Goal: Information Seeking & Learning: Learn about a topic

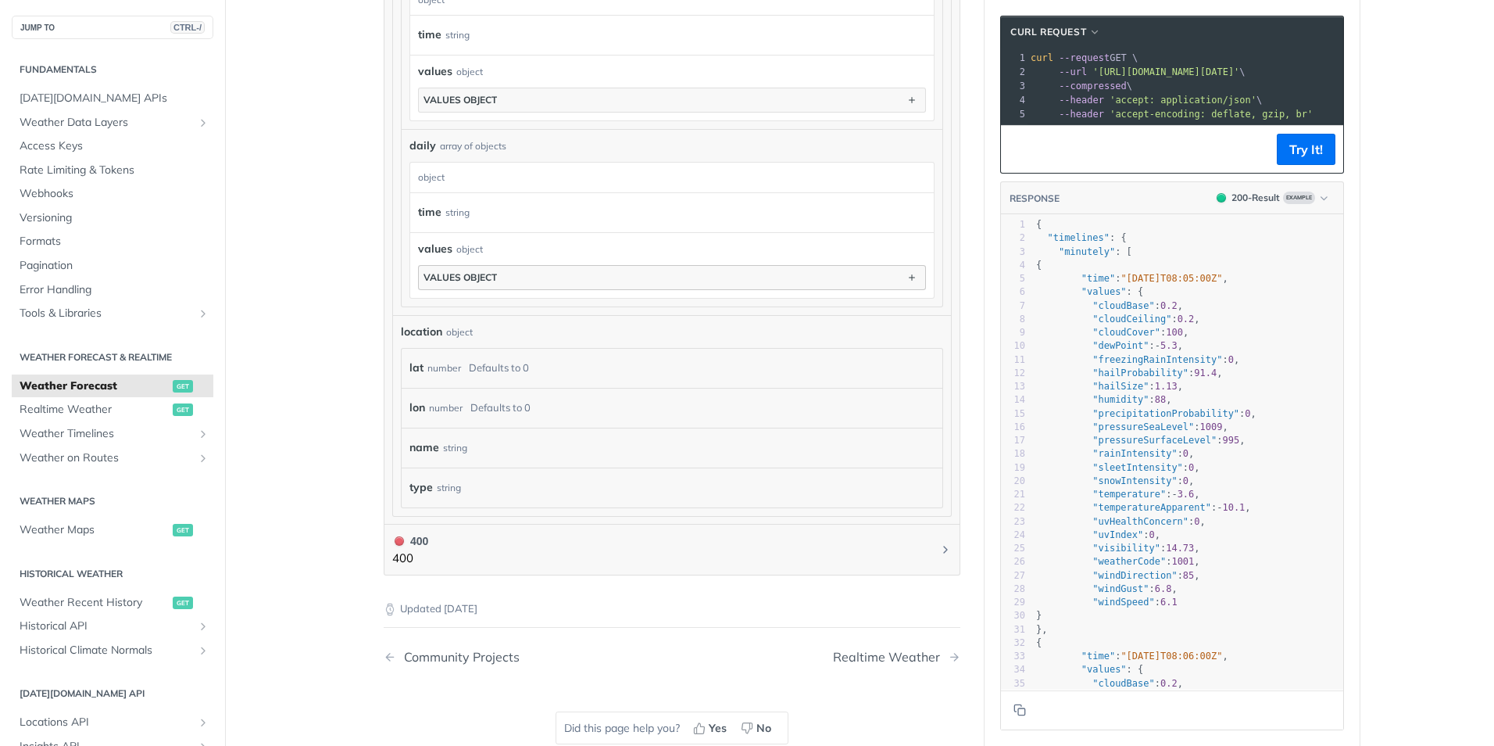
scroll to position [1251, 0]
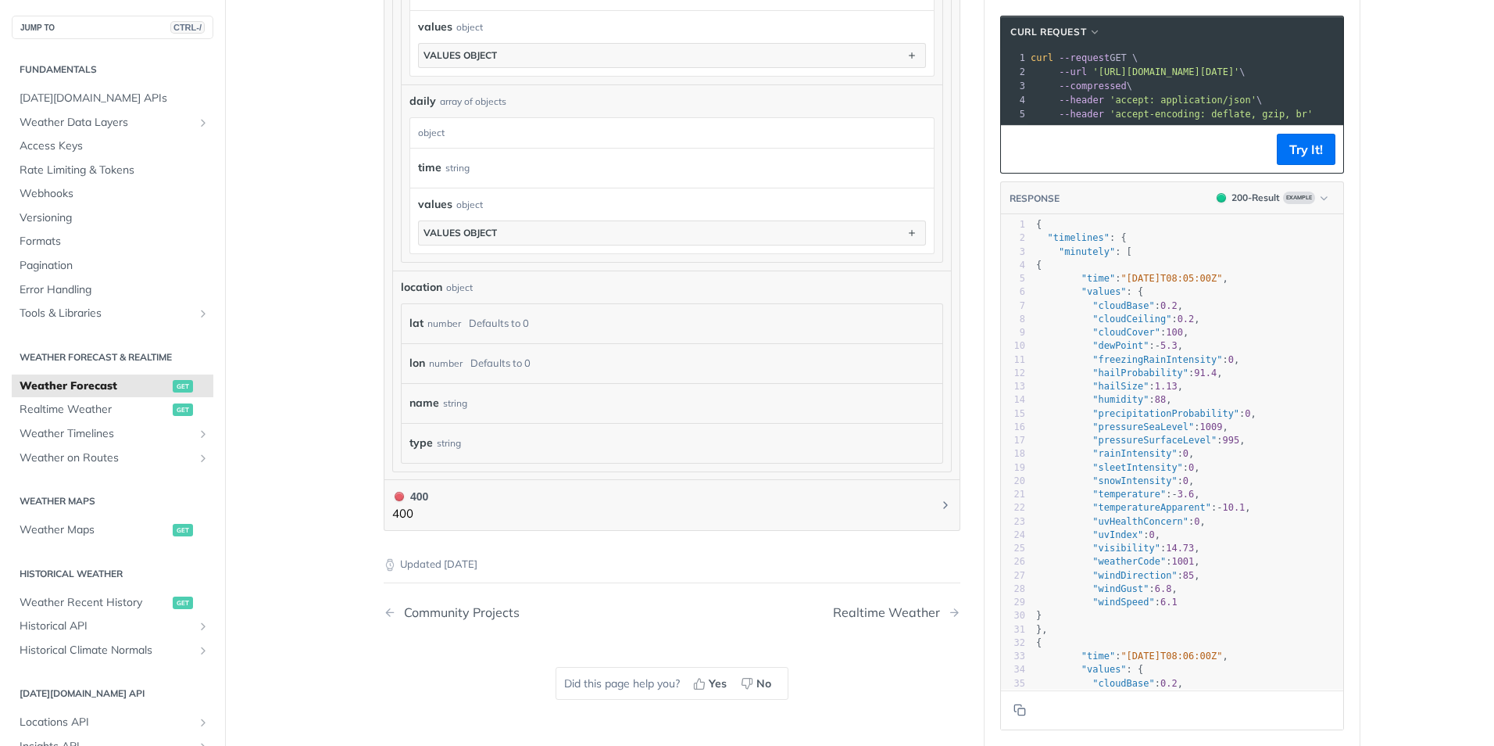
click at [423, 165] on label "time" at bounding box center [429, 167] width 23 height 23
click at [491, 222] on button "values object" at bounding box center [672, 232] width 506 height 23
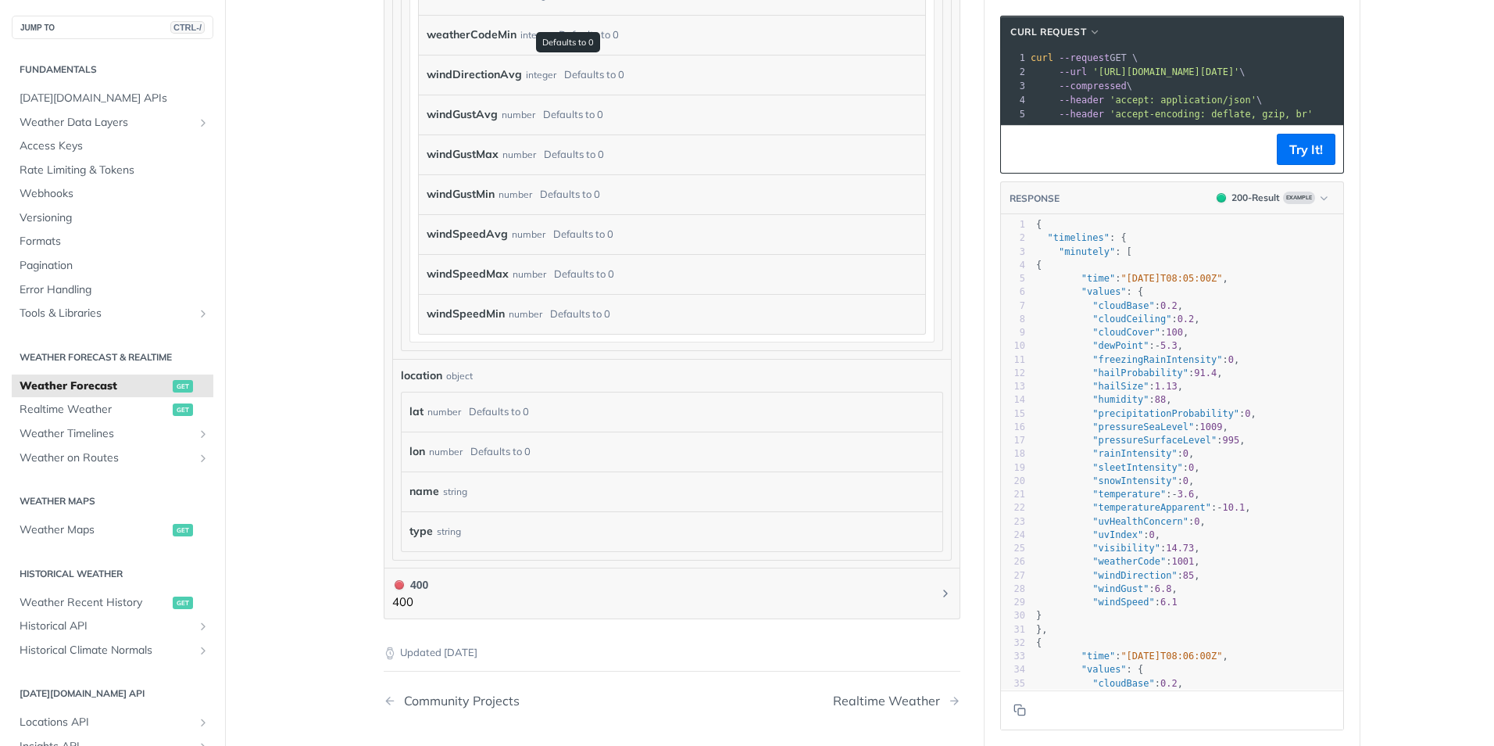
scroll to position [5784, 0]
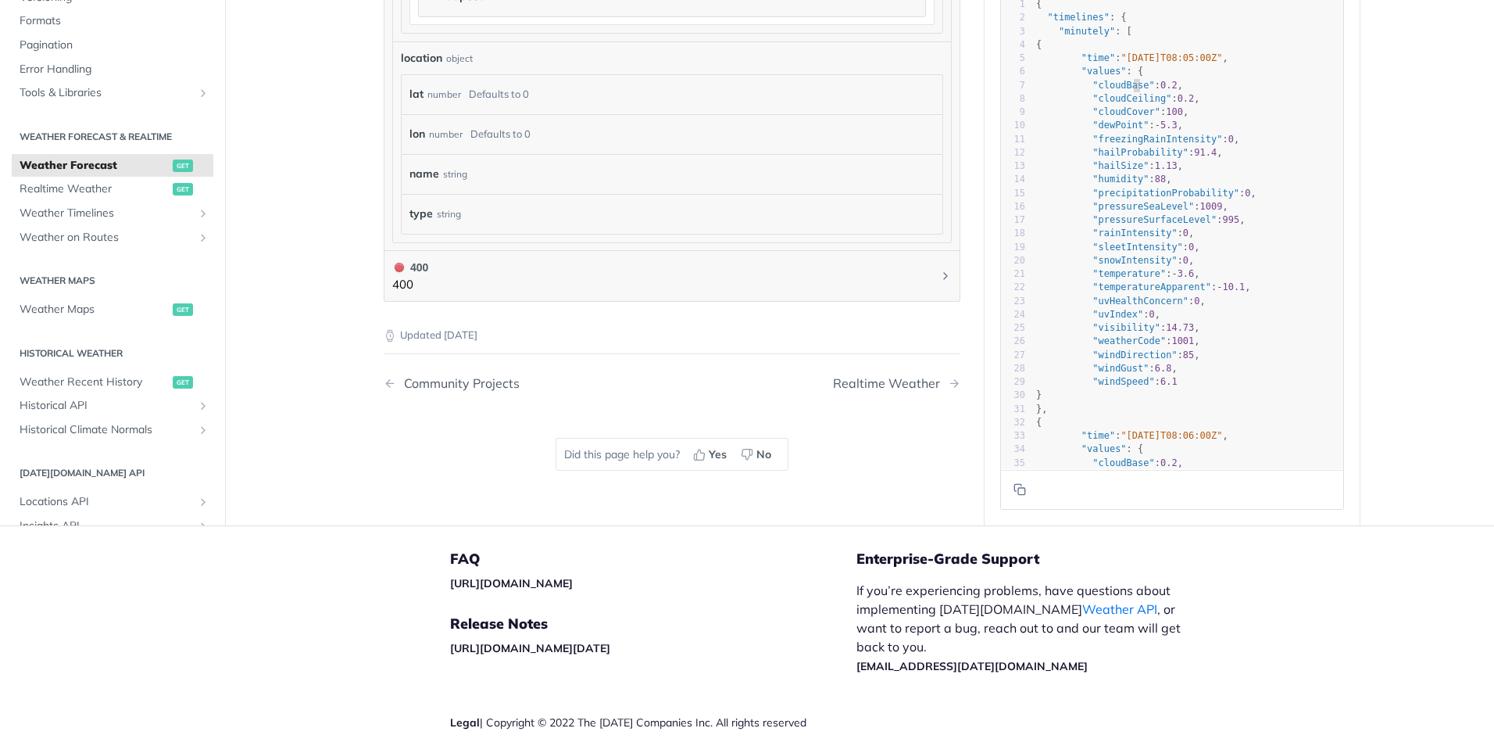
click at [1127, 101] on pre ""cloudCeiling" : 0.2 ," at bounding box center [1188, 98] width 310 height 13
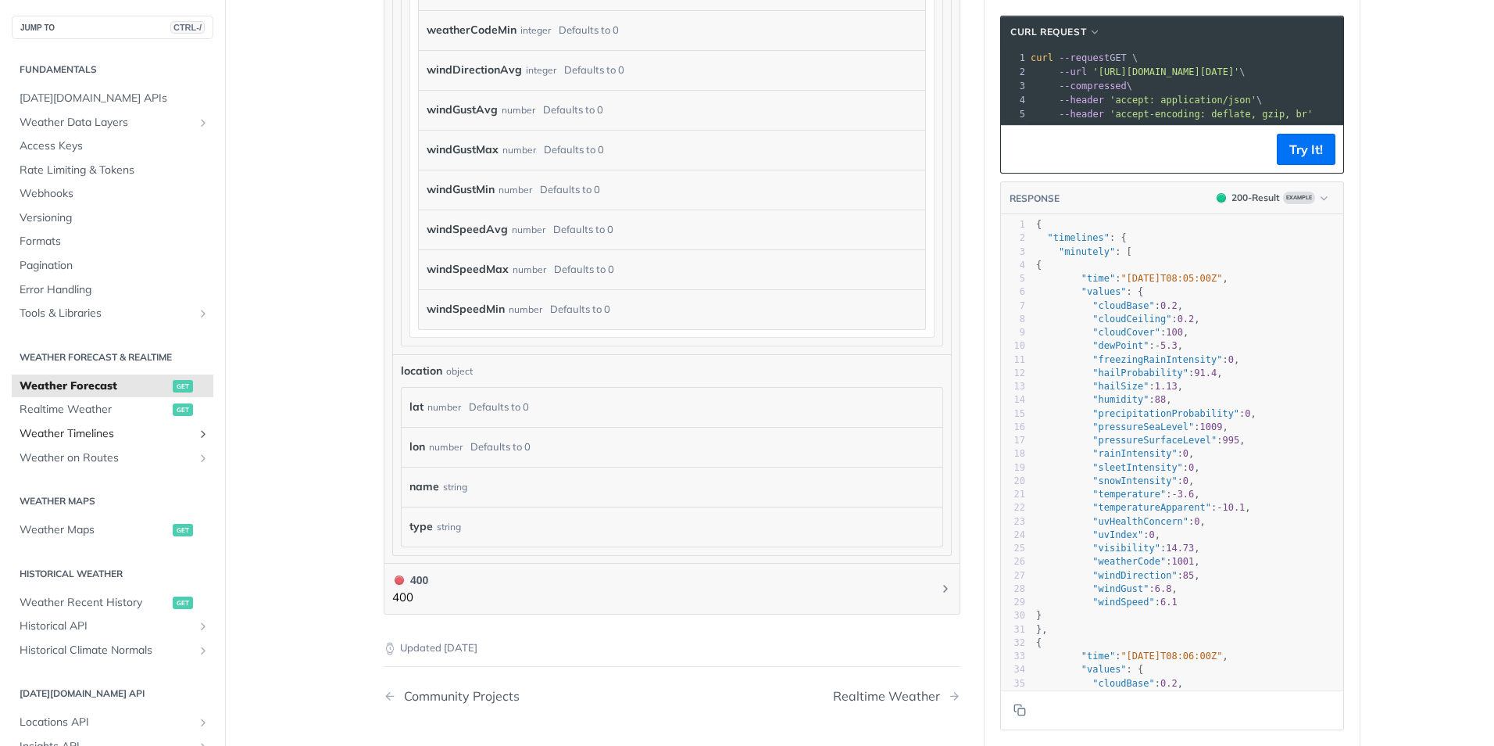
click at [113, 429] on span "Weather Timelines" at bounding box center [107, 434] width 174 height 16
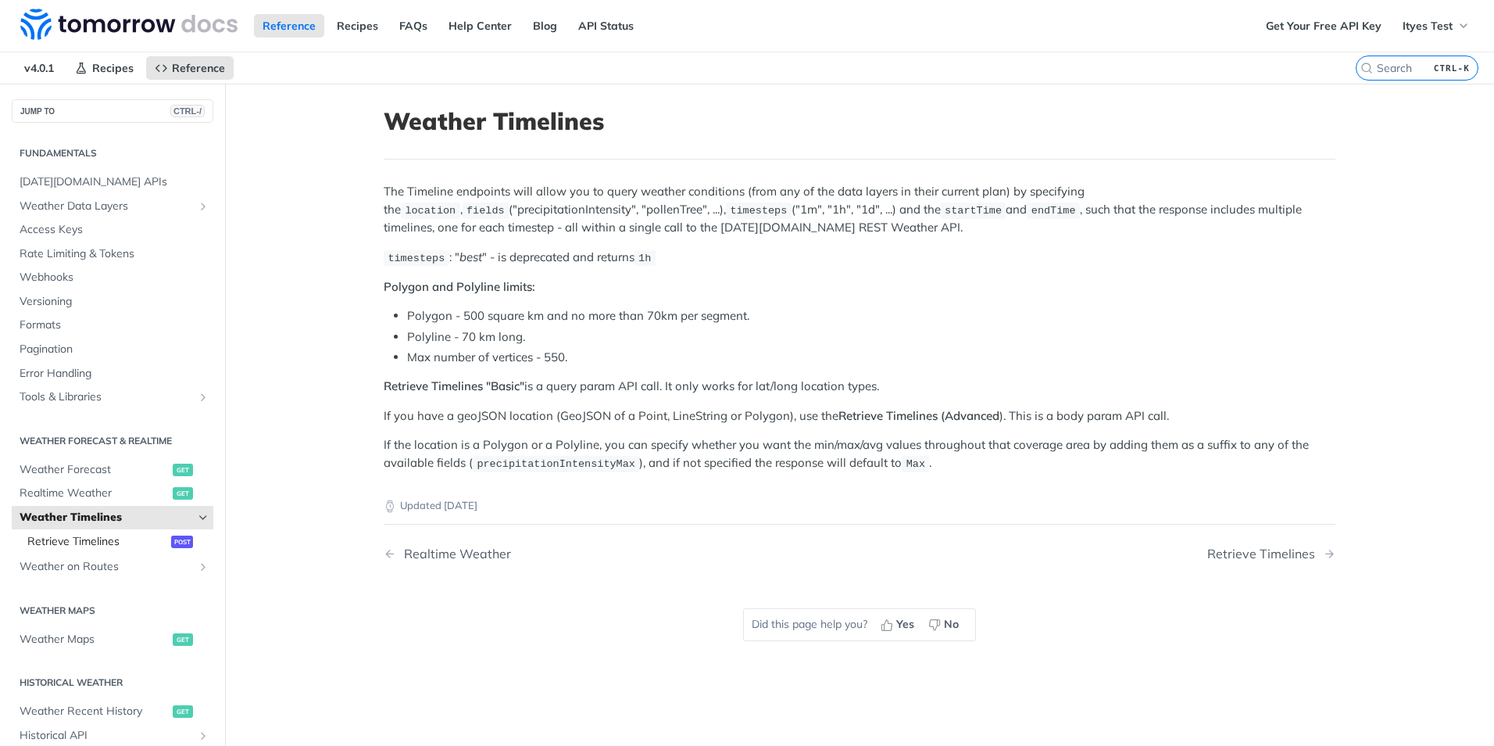
click at [91, 545] on span "Retrieve Timelines" at bounding box center [97, 542] width 140 height 16
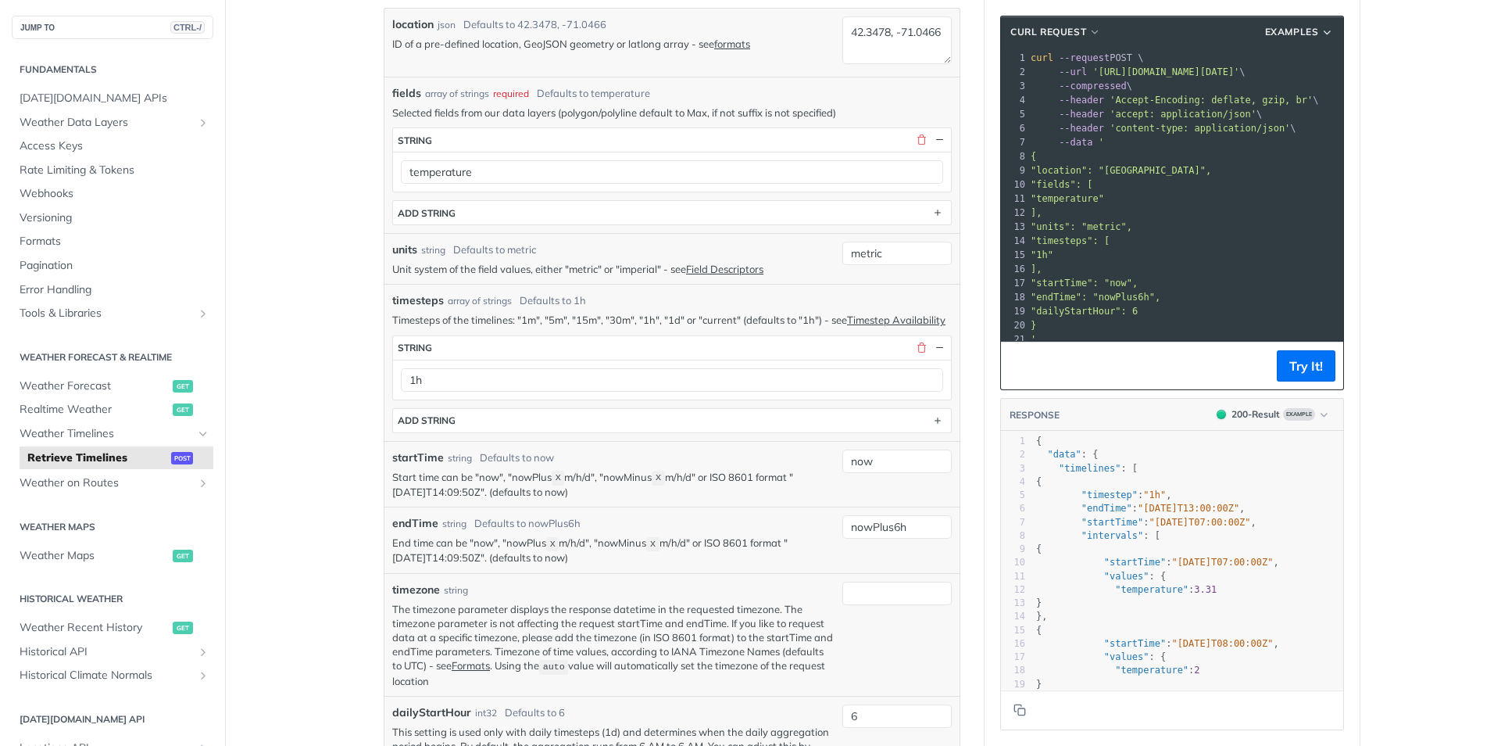
scroll to position [469, 0]
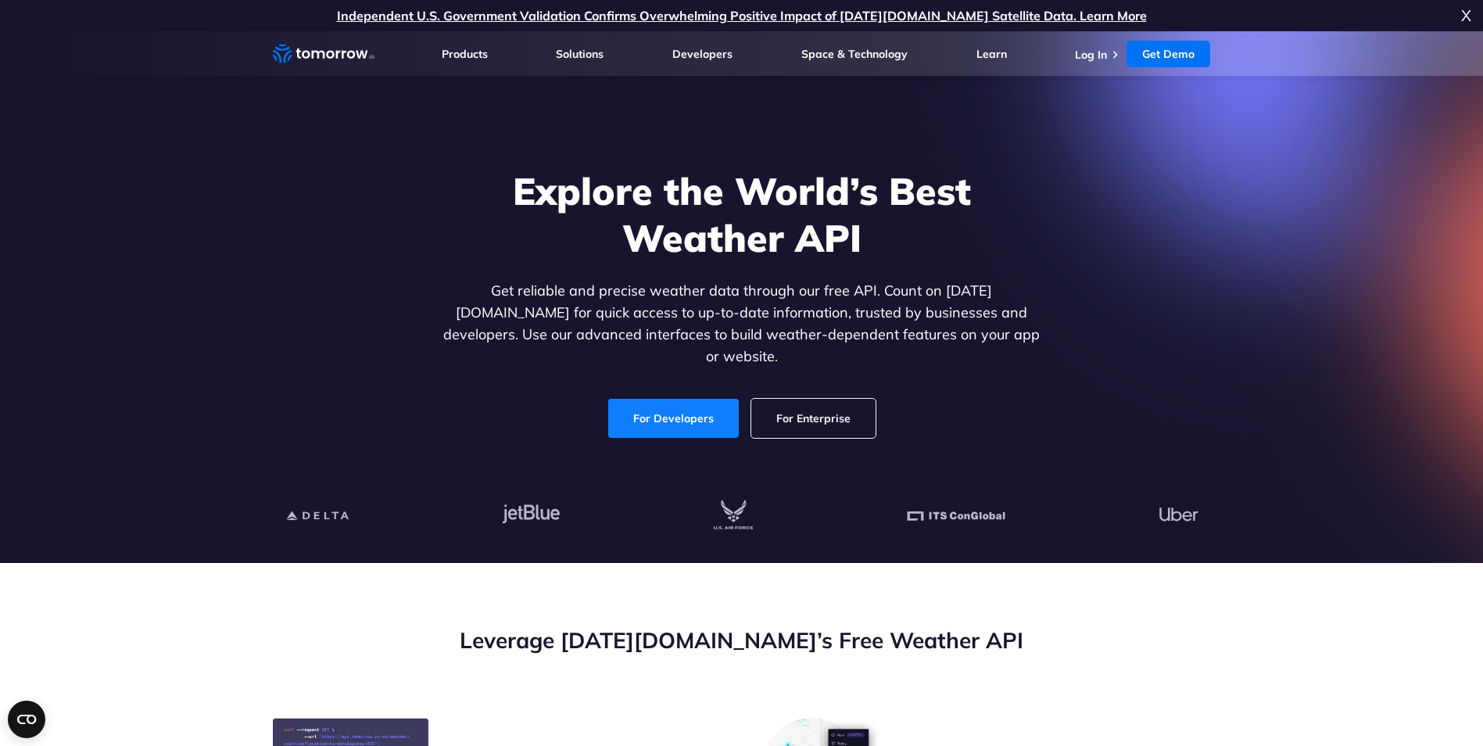
click at [665, 399] on link "For Developers" at bounding box center [673, 418] width 131 height 39
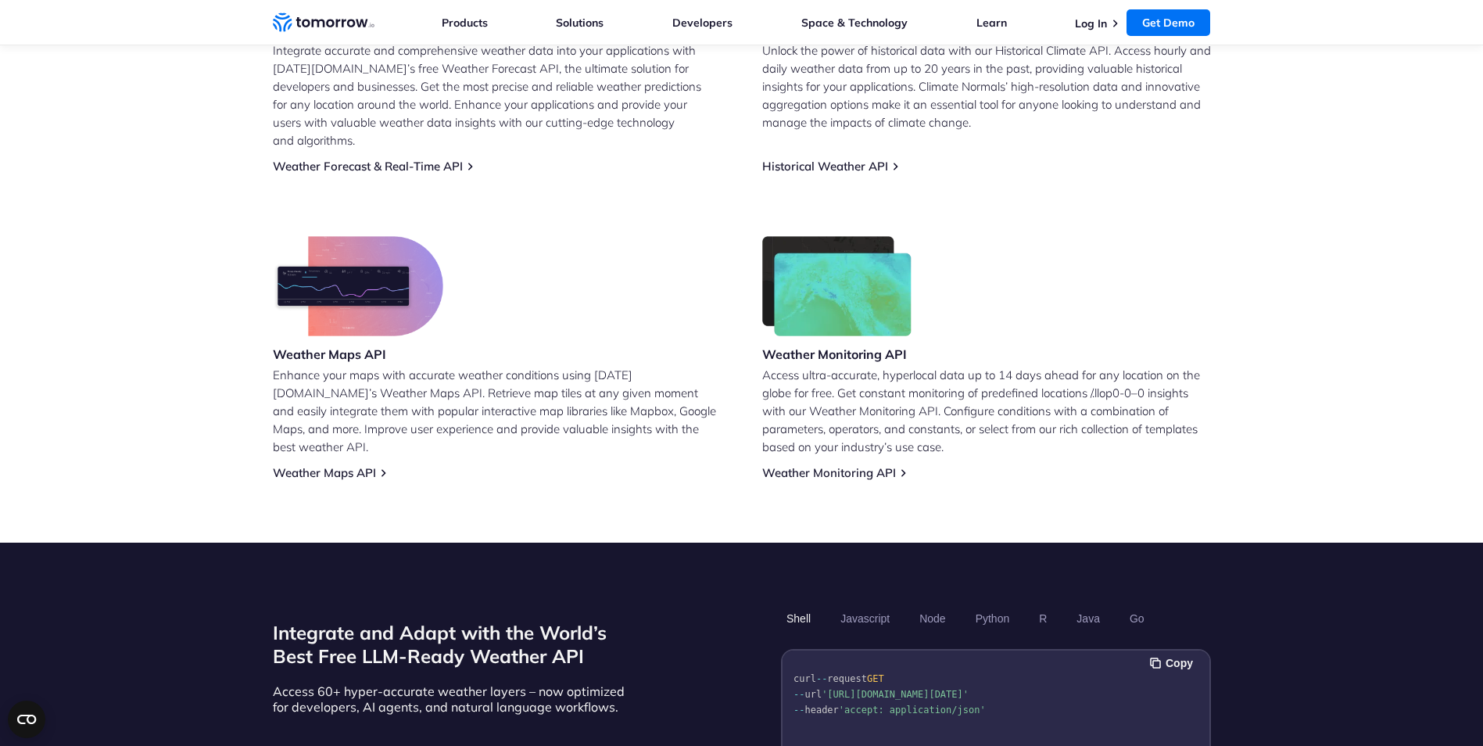
scroll to position [1173, 0]
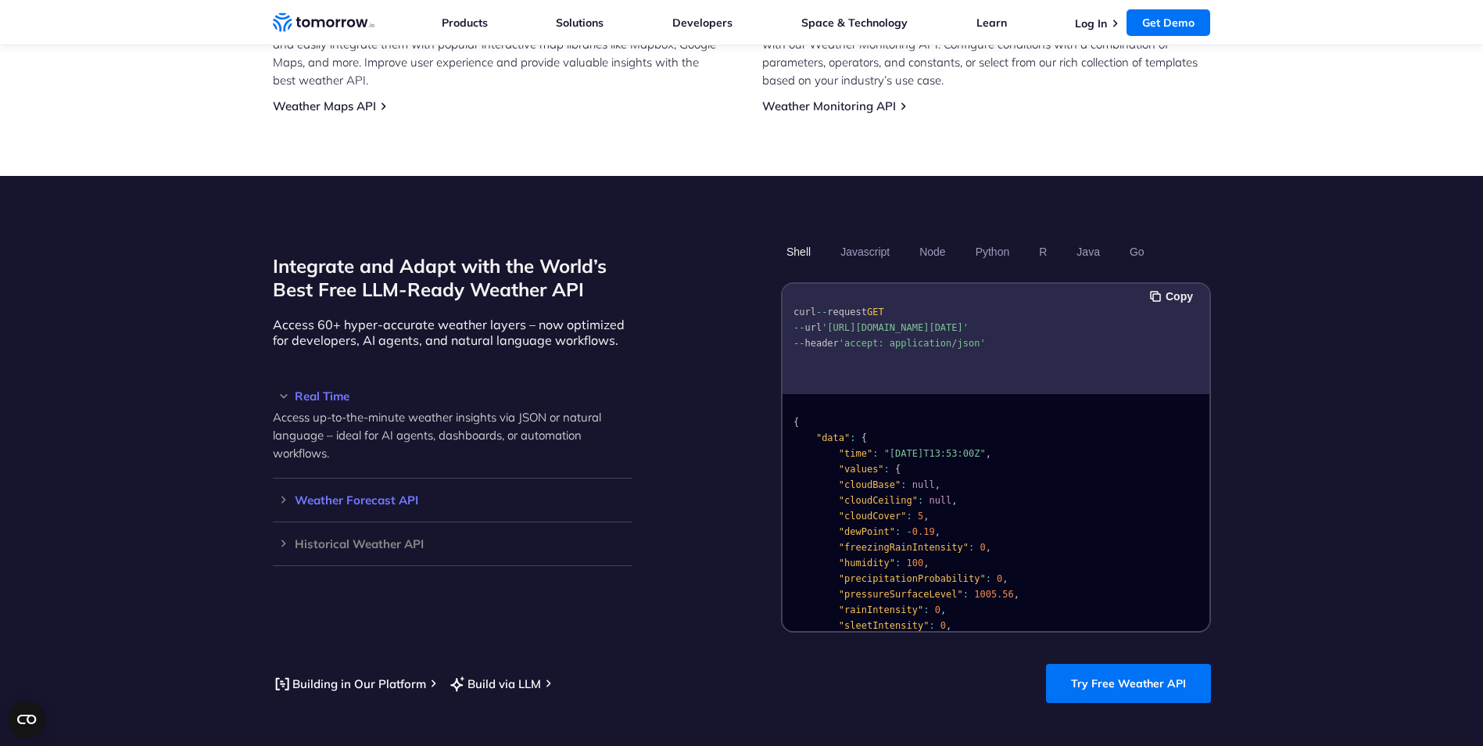
click at [278, 494] on h3 "Weather Forecast API" at bounding box center [453, 500] width 360 height 12
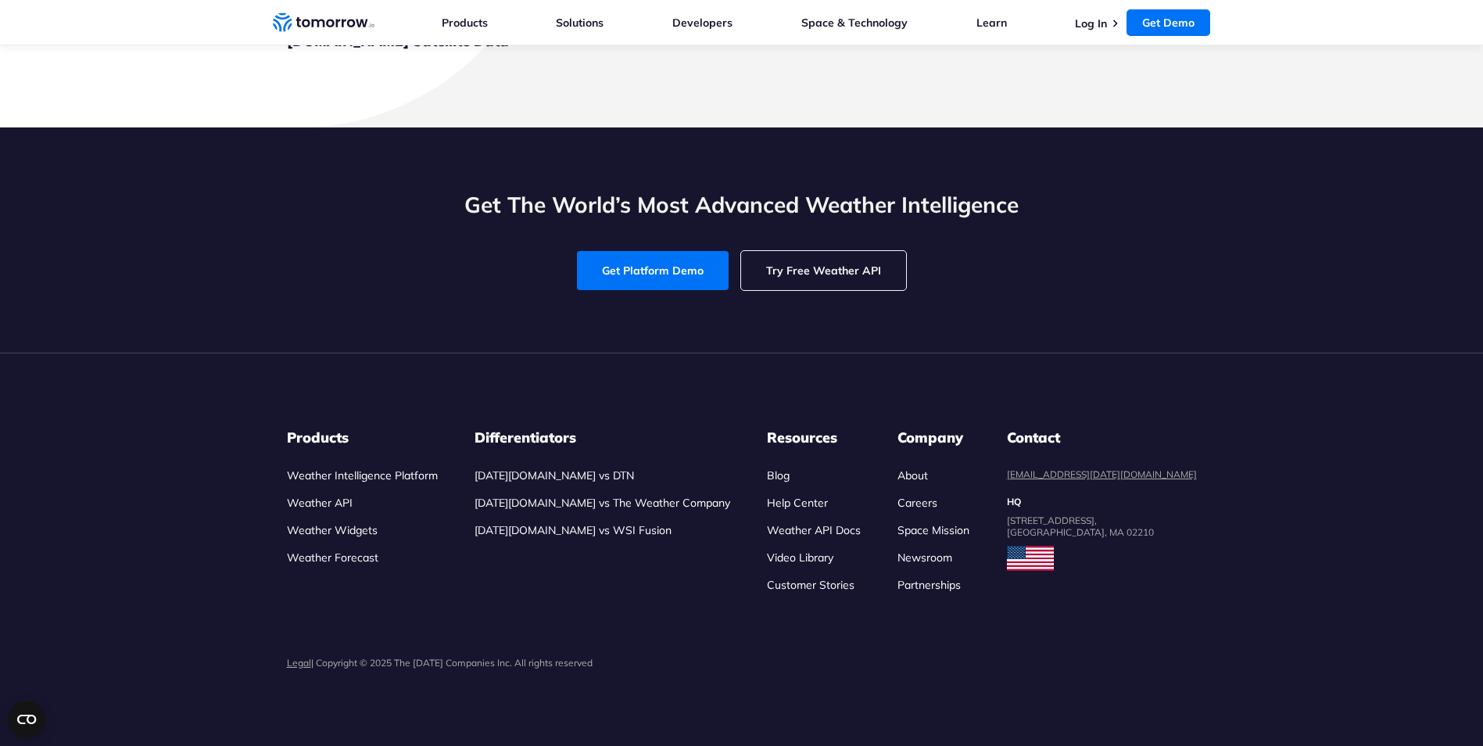
scroll to position [4534, 0]
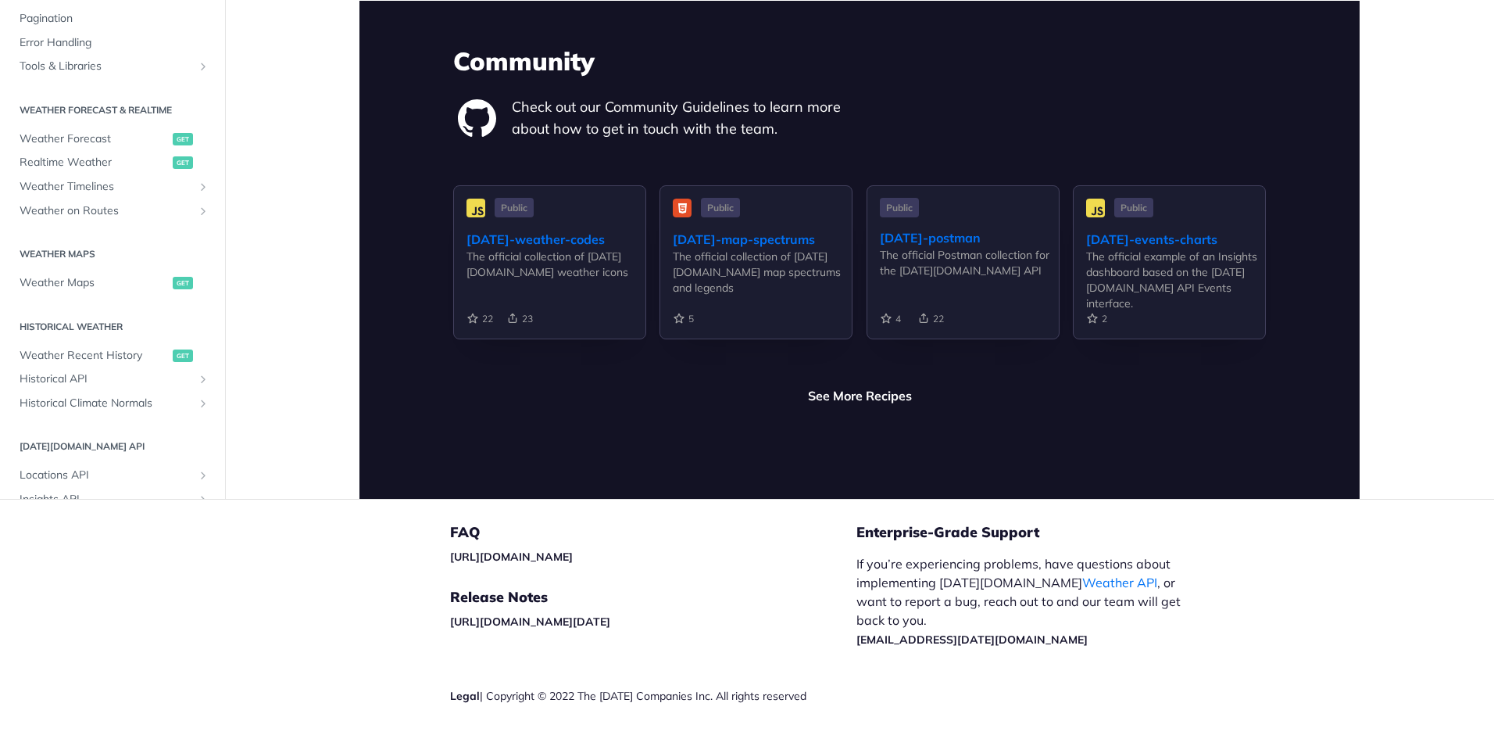
scroll to position [3673, 0]
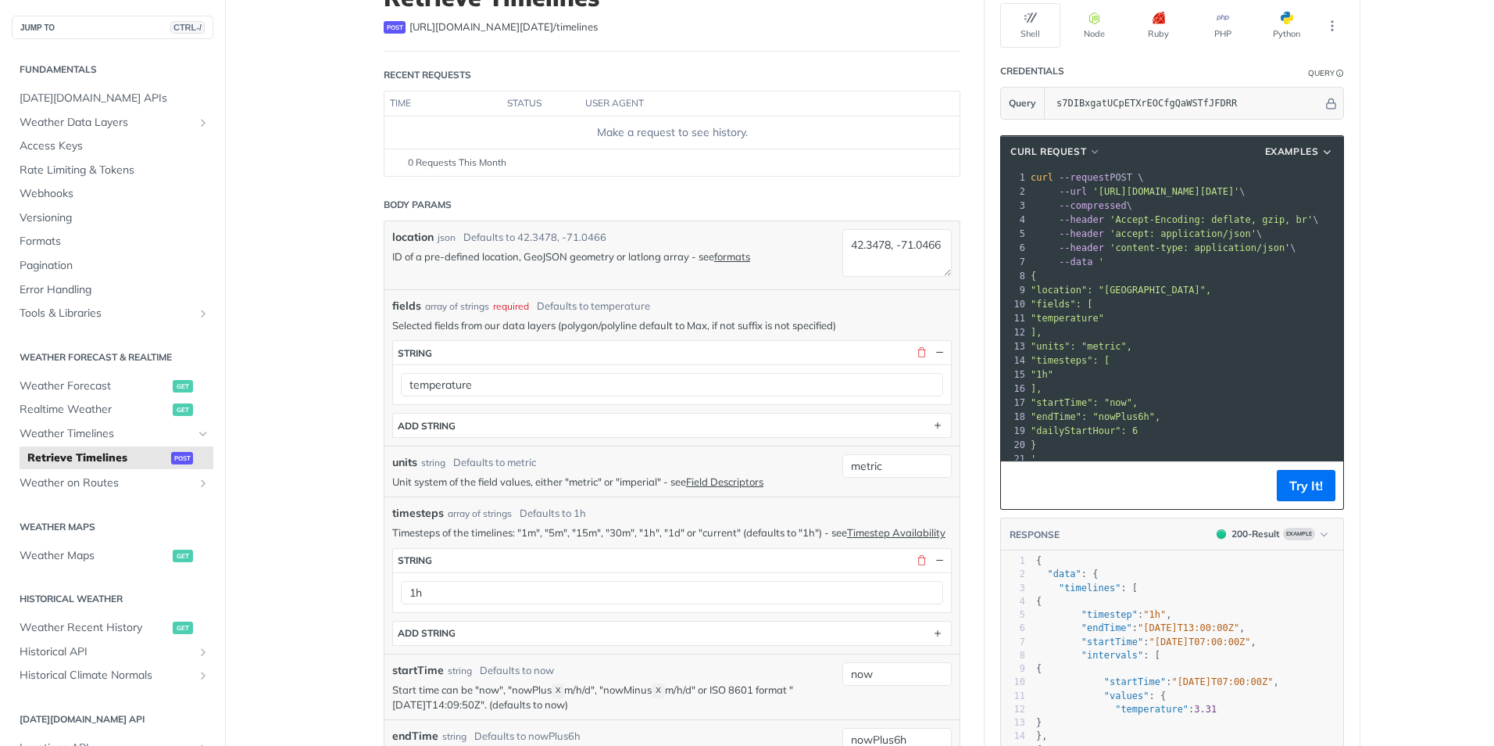
scroll to position [78, 0]
